Goal: Communication & Community: Answer question/provide support

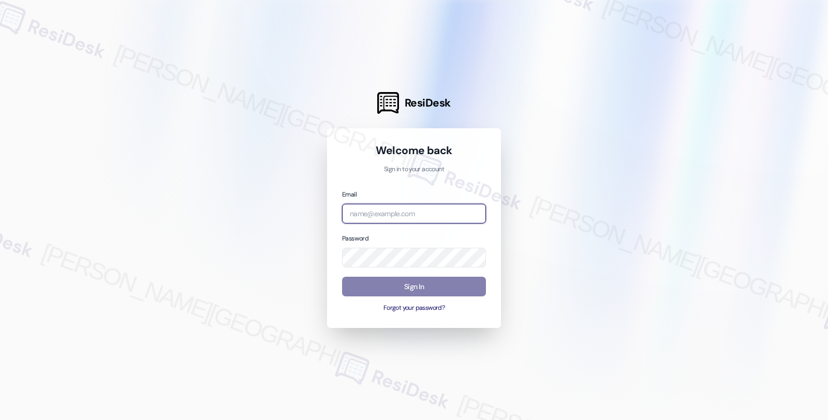
click at [409, 208] on input "email" at bounding box center [414, 214] width 144 height 20
type input "automated-surveys-orion_housing-fides.[PERSON_NAME]@orion_[DOMAIN_NAME]"
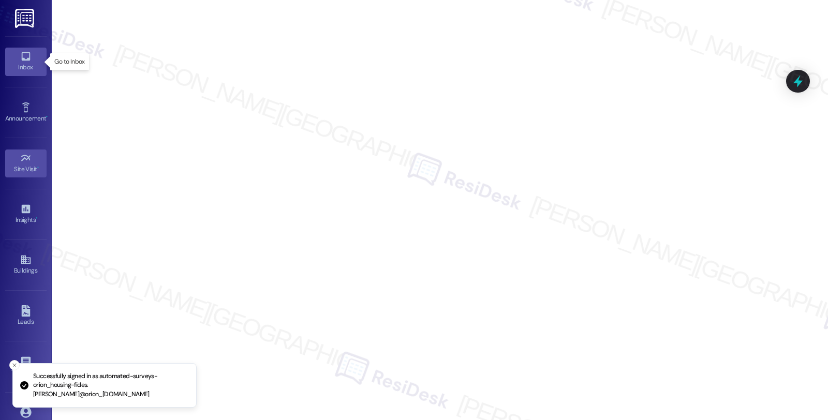
click at [30, 66] on div "Inbox" at bounding box center [26, 67] width 52 height 10
